Goal: Task Accomplishment & Management: Manage account settings

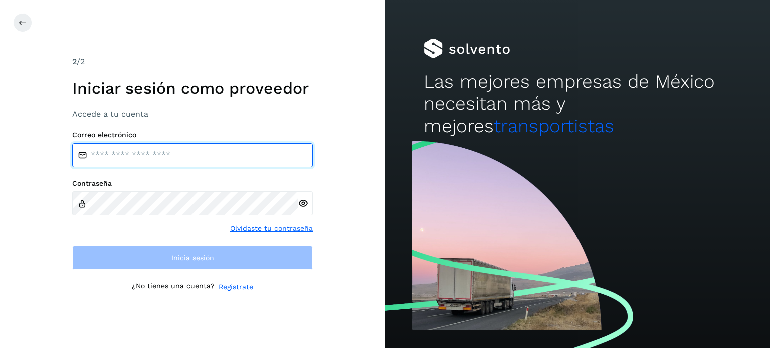
type input "**********"
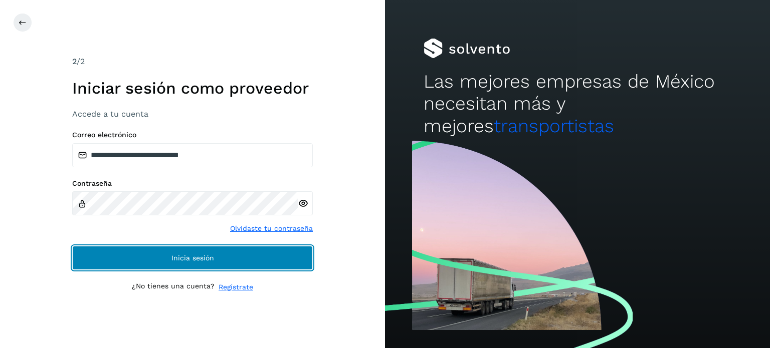
click at [97, 261] on button "Inicia sesión" at bounding box center [192, 258] width 241 height 24
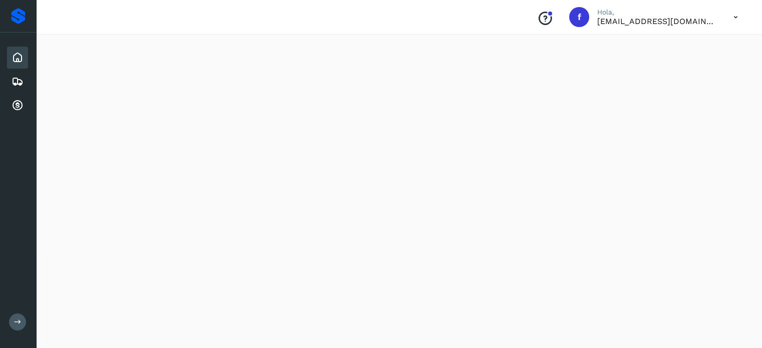
scroll to position [928, 0]
click at [18, 84] on icon at bounding box center [18, 82] width 12 height 12
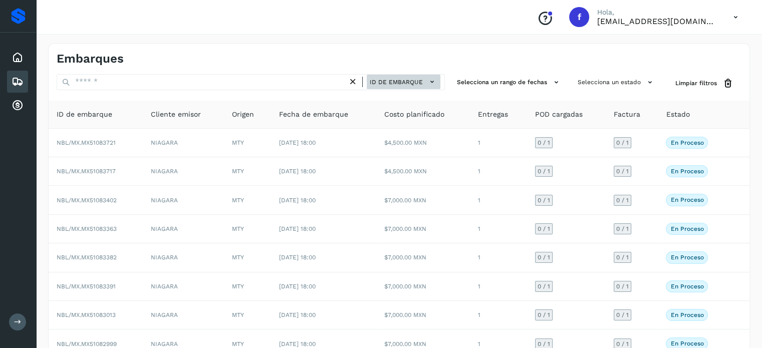
click at [403, 78] on span "ID de embarque" at bounding box center [396, 82] width 53 height 9
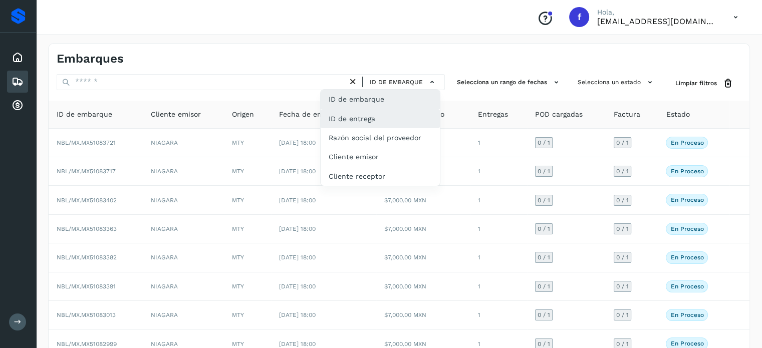
click at [381, 118] on div "ID de entrega" at bounding box center [380, 118] width 119 height 19
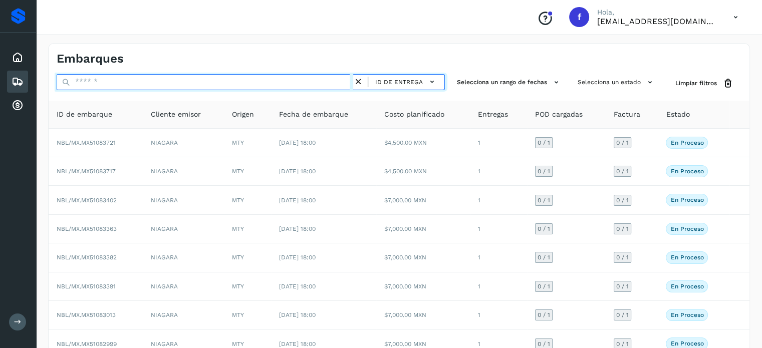
click at [187, 83] on input "text" at bounding box center [205, 82] width 297 height 16
paste input "*********"
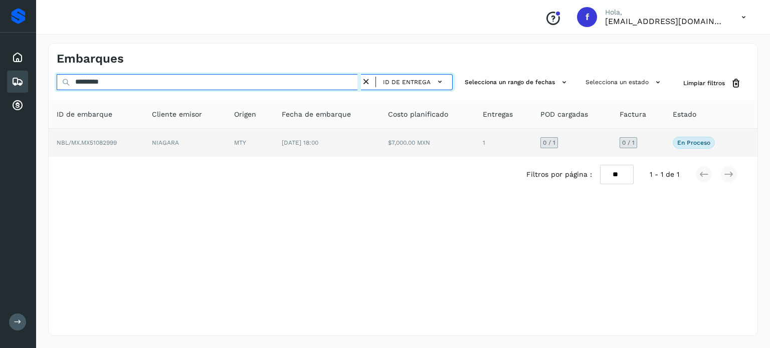
type input "*********"
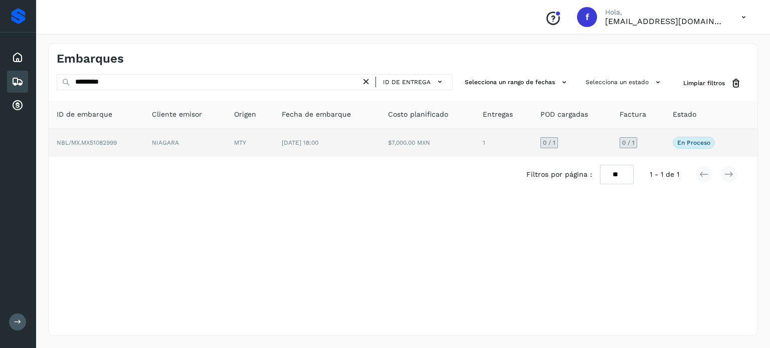
click at [87, 143] on span "NBL/MX.MX51082999" at bounding box center [87, 142] width 60 height 7
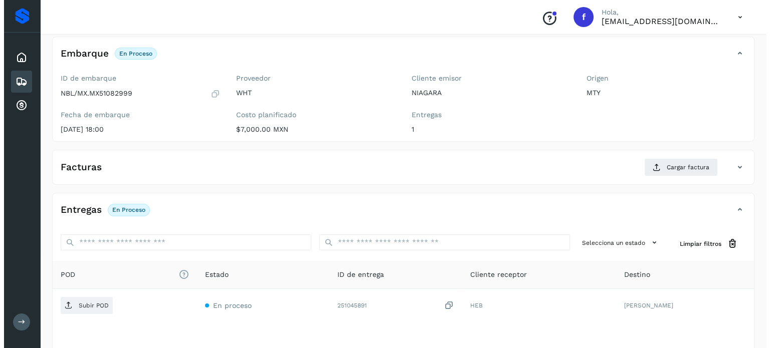
scroll to position [127, 0]
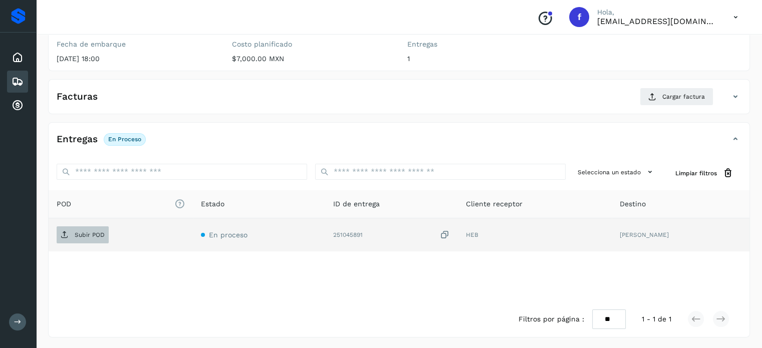
click at [99, 235] on p "Subir POD" at bounding box center [90, 235] width 30 height 7
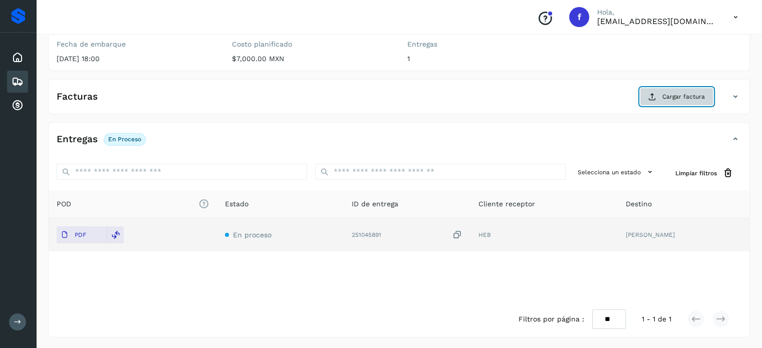
click at [660, 92] on button "Cargar factura" at bounding box center [677, 97] width 74 height 18
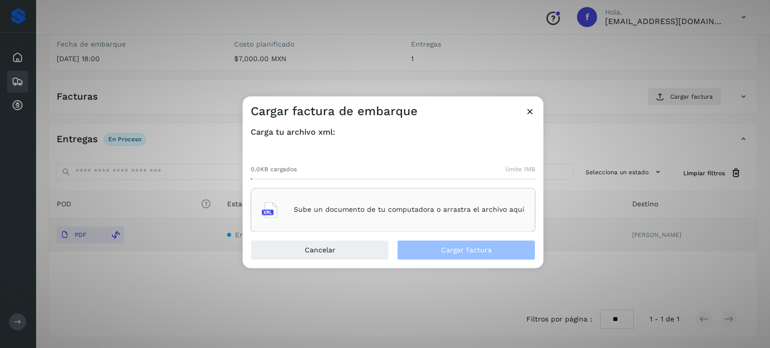
click at [319, 210] on p "Sube un documento de tu computadora o arrastra el archivo aquí" at bounding box center [409, 210] width 231 height 9
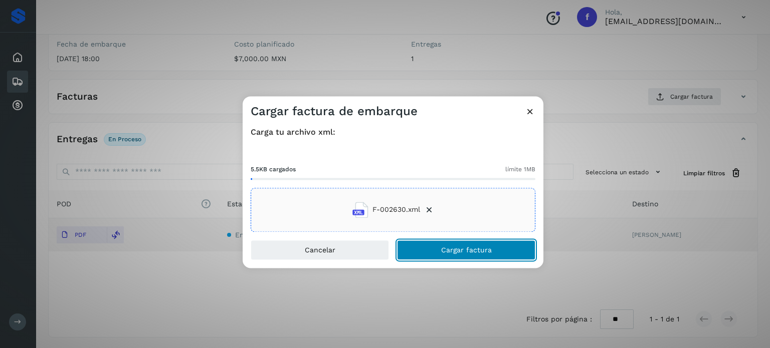
click at [431, 249] on button "Cargar factura" at bounding box center [466, 250] width 138 height 20
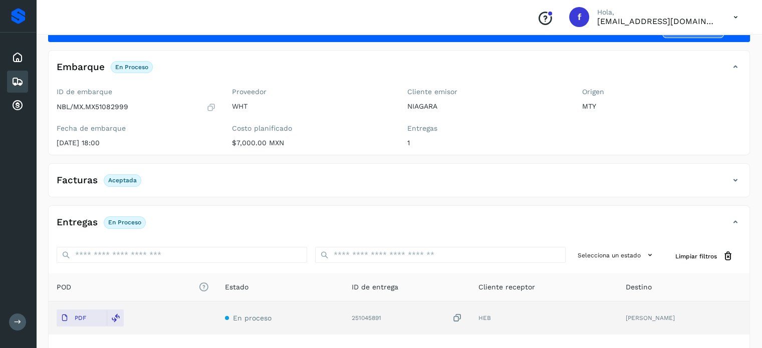
scroll to position [0, 0]
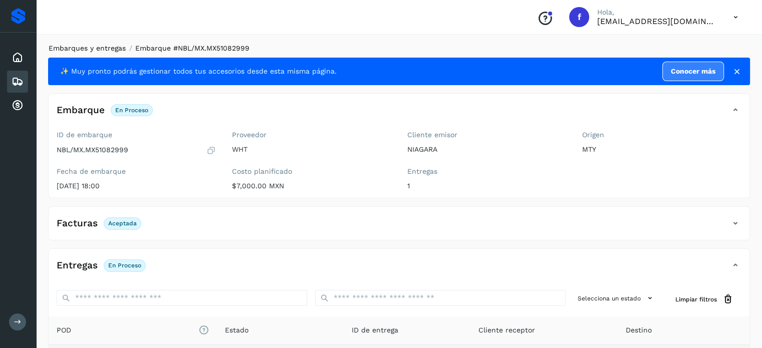
click at [86, 47] on link "Embarques y entregas" at bounding box center [87, 48] width 77 height 8
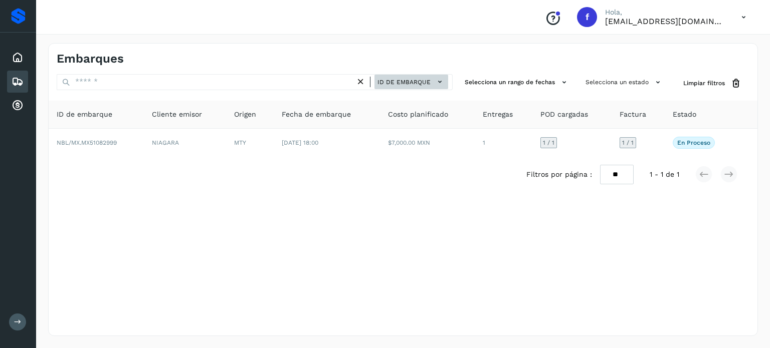
click at [427, 86] on span "ID de embarque" at bounding box center [403, 82] width 53 height 9
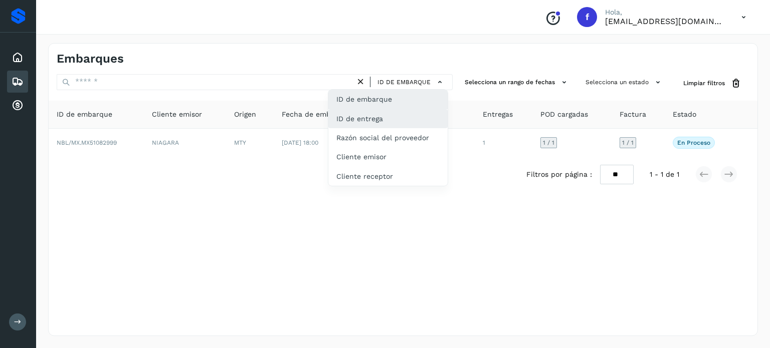
click at [379, 116] on div "ID de entrega" at bounding box center [387, 118] width 119 height 19
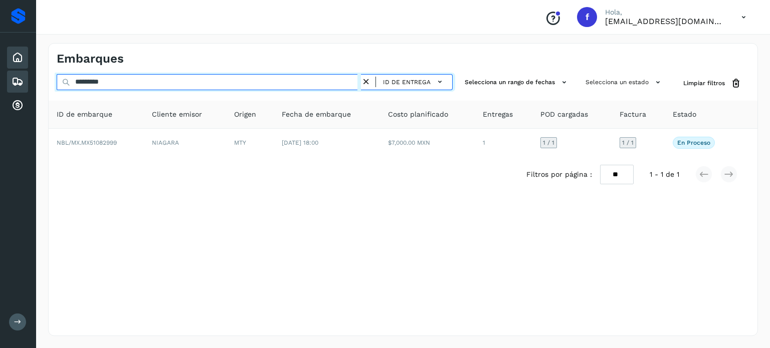
drag, startPoint x: 134, startPoint y: 84, endPoint x: 10, endPoint y: 65, distance: 126.2
click at [51, 75] on div "********* ID de entrega Selecciona un rango de fechas Selecciona un estado Limp…" at bounding box center [403, 83] width 709 height 19
paste input "text"
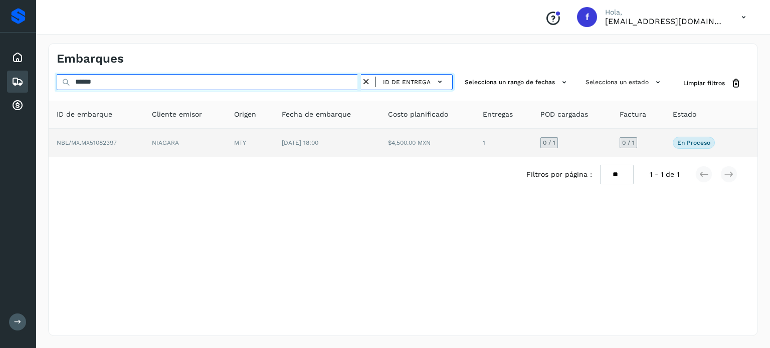
type input "******"
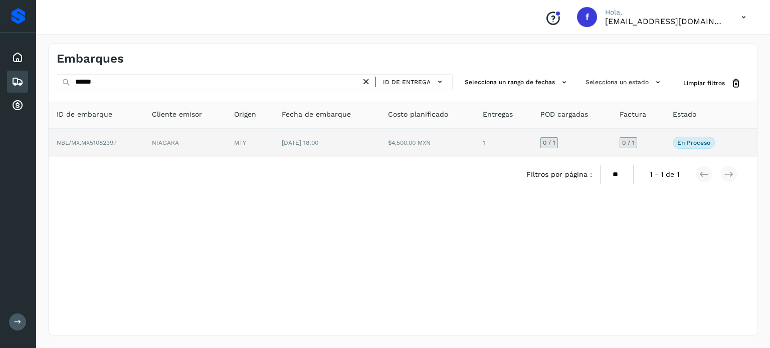
click at [101, 140] on span "NBL/MX.MX51082397" at bounding box center [87, 142] width 60 height 7
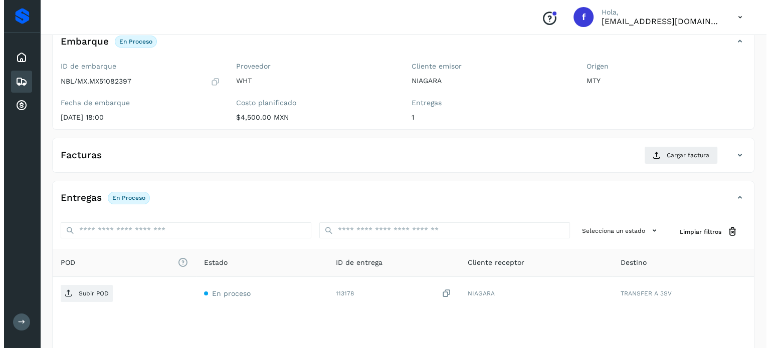
scroll to position [127, 0]
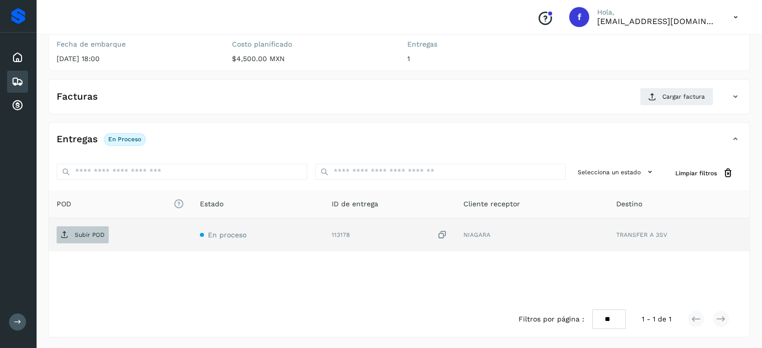
click at [86, 237] on p "Subir POD" at bounding box center [90, 235] width 30 height 7
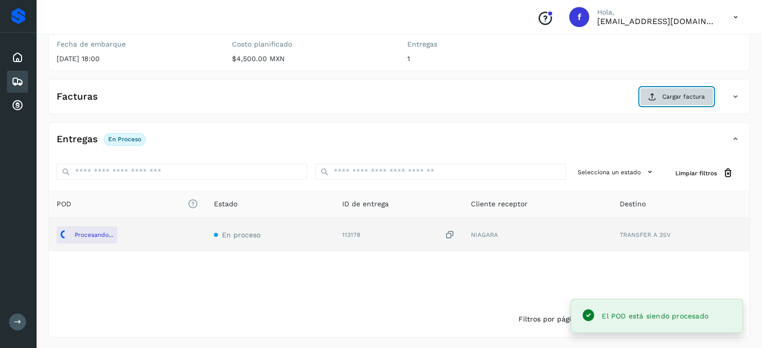
click at [674, 100] on span "Cargar factura" at bounding box center [684, 96] width 43 height 9
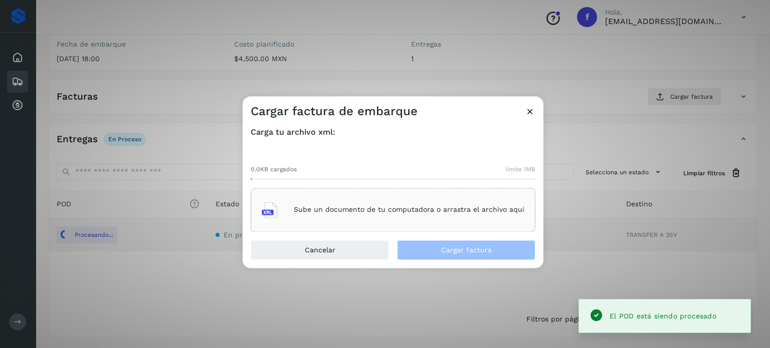
click at [315, 217] on div "Sube un documento de tu computadora o arrastra el archivo aquí" at bounding box center [393, 209] width 263 height 27
